Goal: Information Seeking & Learning: Find specific fact

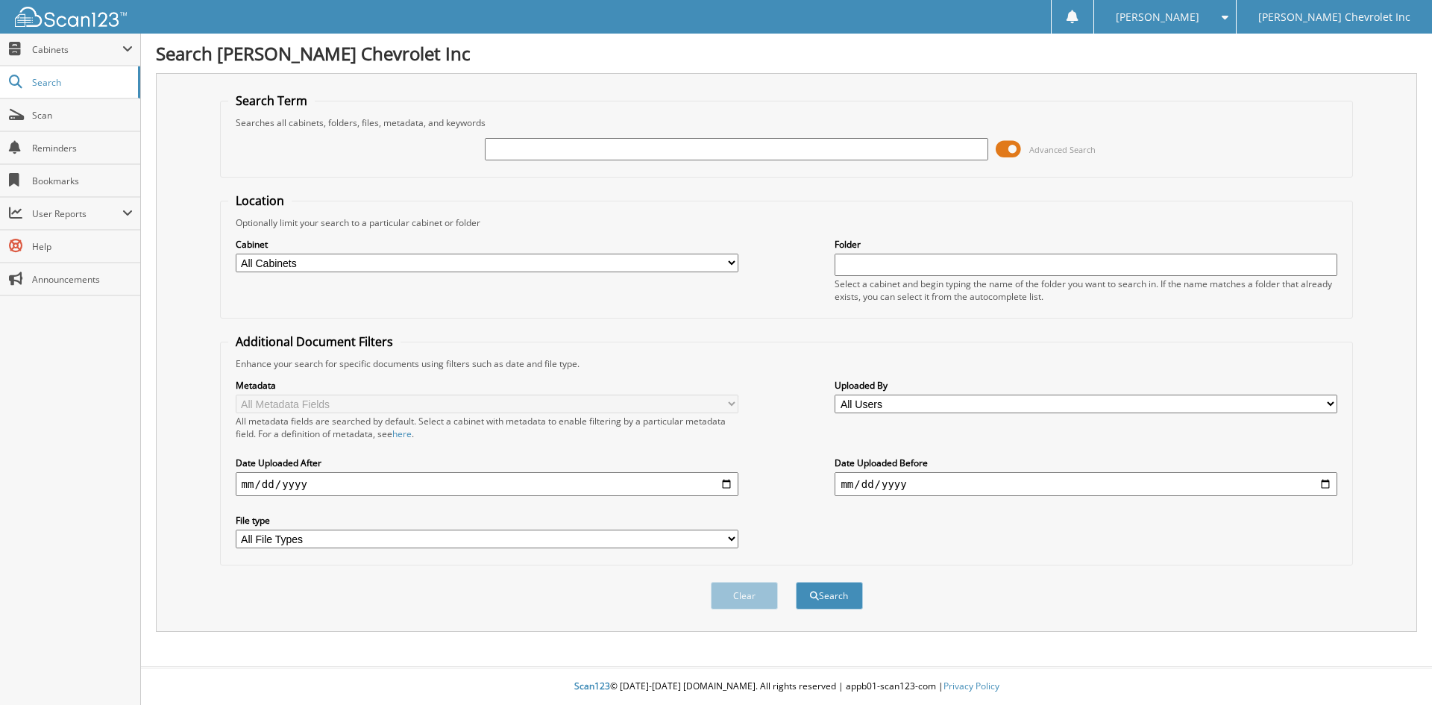
click at [565, 142] on input "text" at bounding box center [736, 149] width 503 height 22
type input "672155"
click at [796, 582] on button "Search" at bounding box center [829, 596] width 67 height 28
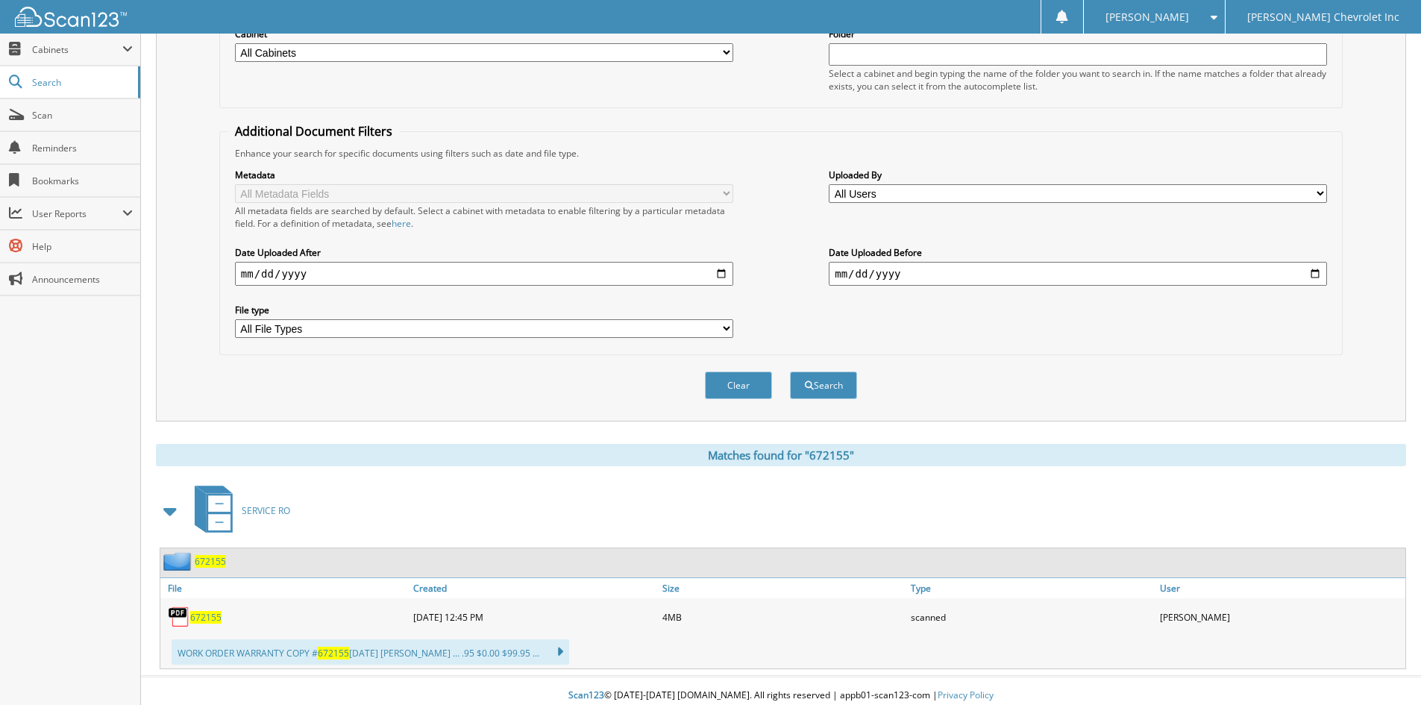
scroll to position [220, 0]
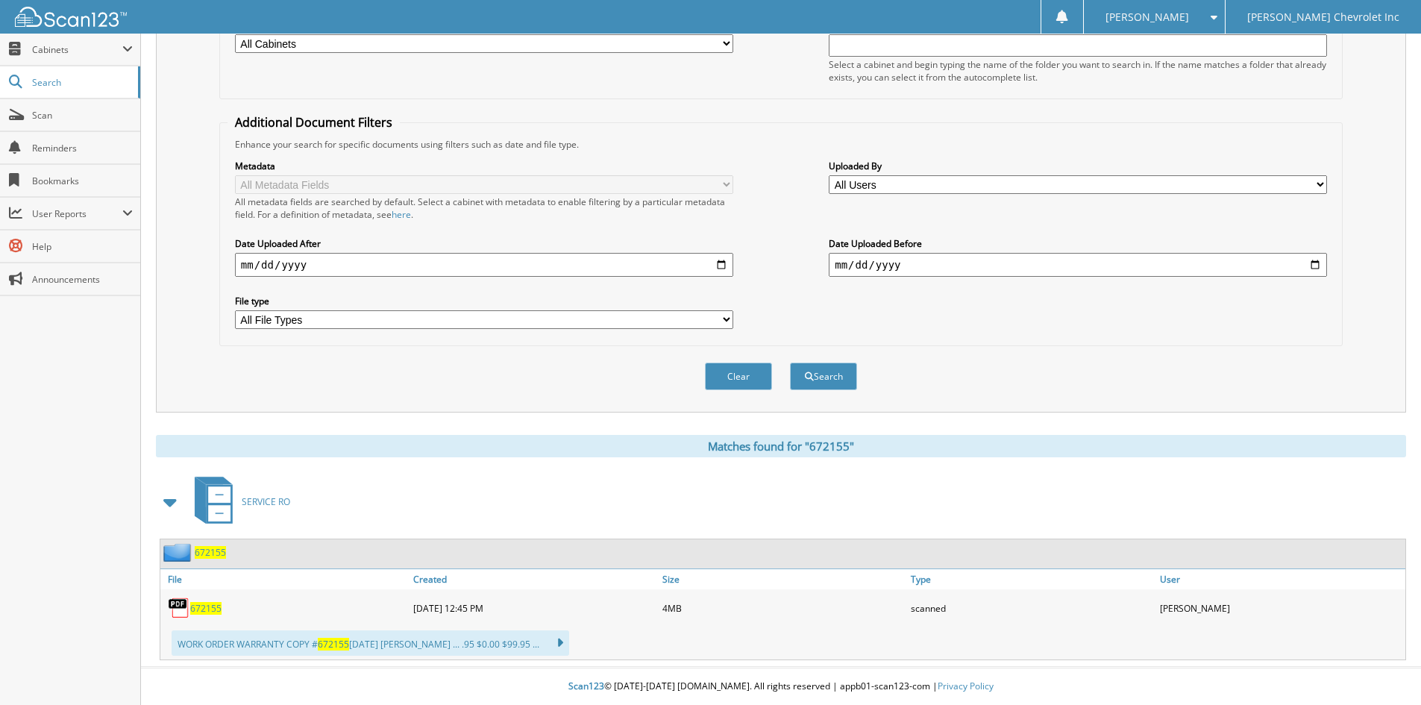
click at [199, 606] on span "672155" at bounding box center [205, 608] width 31 height 13
click at [65, 131] on link "Scan" at bounding box center [70, 115] width 140 height 32
